Goal: Transaction & Acquisition: Purchase product/service

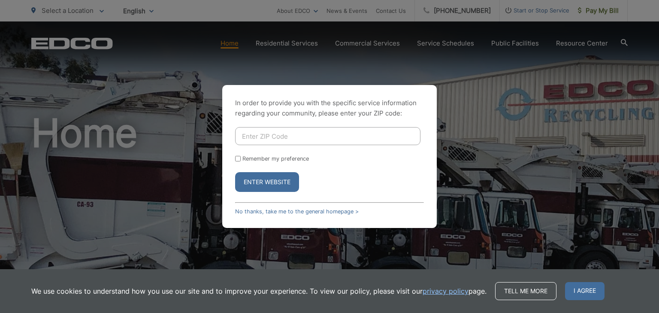
click at [278, 130] on input "Enter ZIP Code" at bounding box center [327, 136] width 185 height 18
type input "91932"
click at [238, 156] on div "Remember my preference" at bounding box center [329, 158] width 189 height 6
click at [238, 159] on input "Remember my preference" at bounding box center [238, 159] width 6 height 6
checkbox input "true"
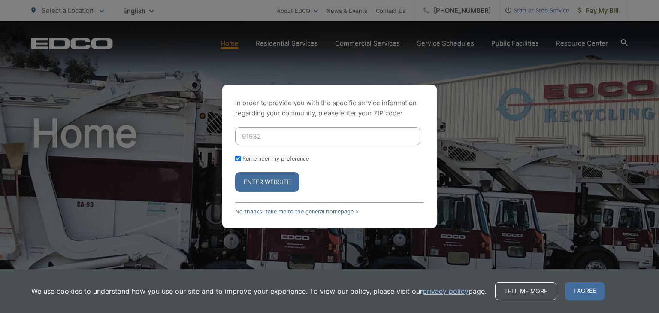
click at [252, 177] on button "Enter Website" at bounding box center [267, 182] width 64 height 20
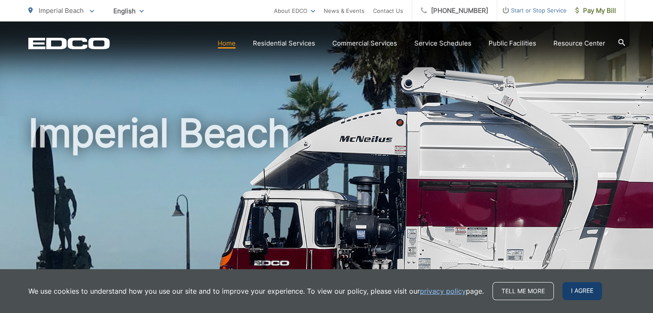
click at [570, 287] on span "I agree" at bounding box center [581, 291] width 39 height 18
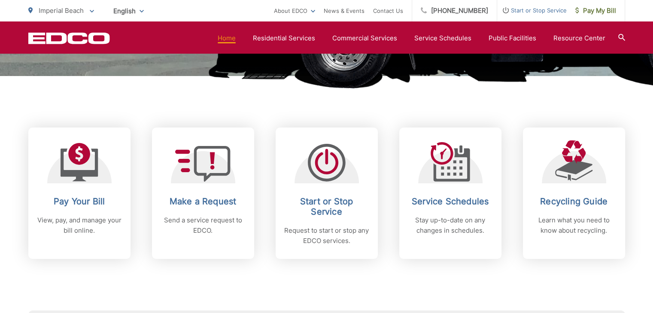
scroll to position [386, 0]
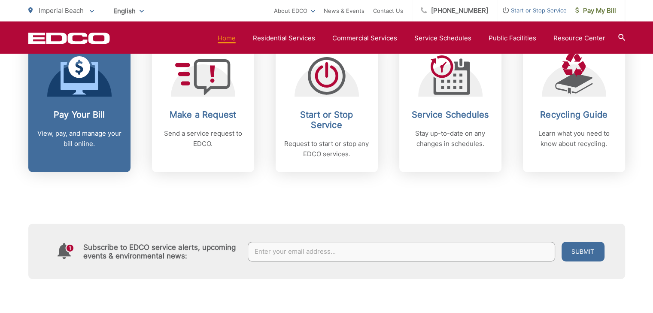
click at [71, 116] on h2 "Pay Your Bill" at bounding box center [79, 114] width 85 height 10
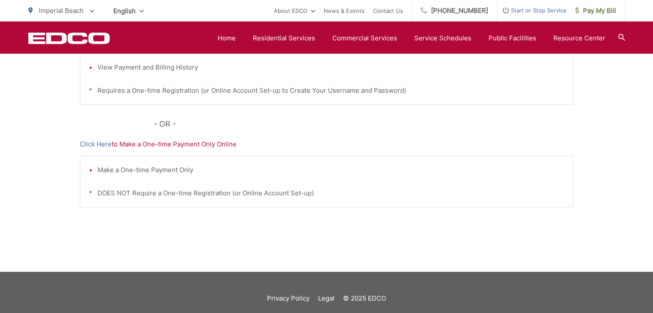
scroll to position [168, 0]
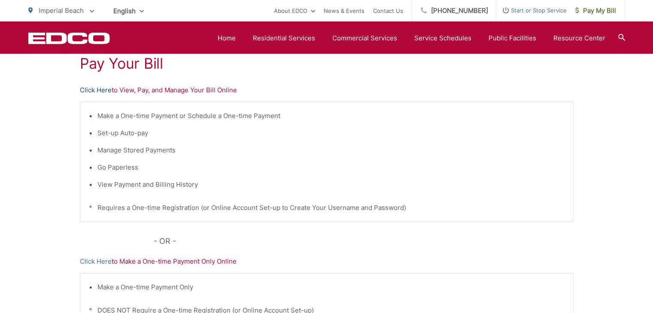
click at [89, 90] on link "Click Here" at bounding box center [96, 90] width 32 height 10
click at [449, 178] on ul "Make a One-time Payment or Schedule a One-time Payment Set-up Auto-pay Manage S…" at bounding box center [326, 150] width 475 height 79
